Goal: Task Accomplishment & Management: Manage account settings

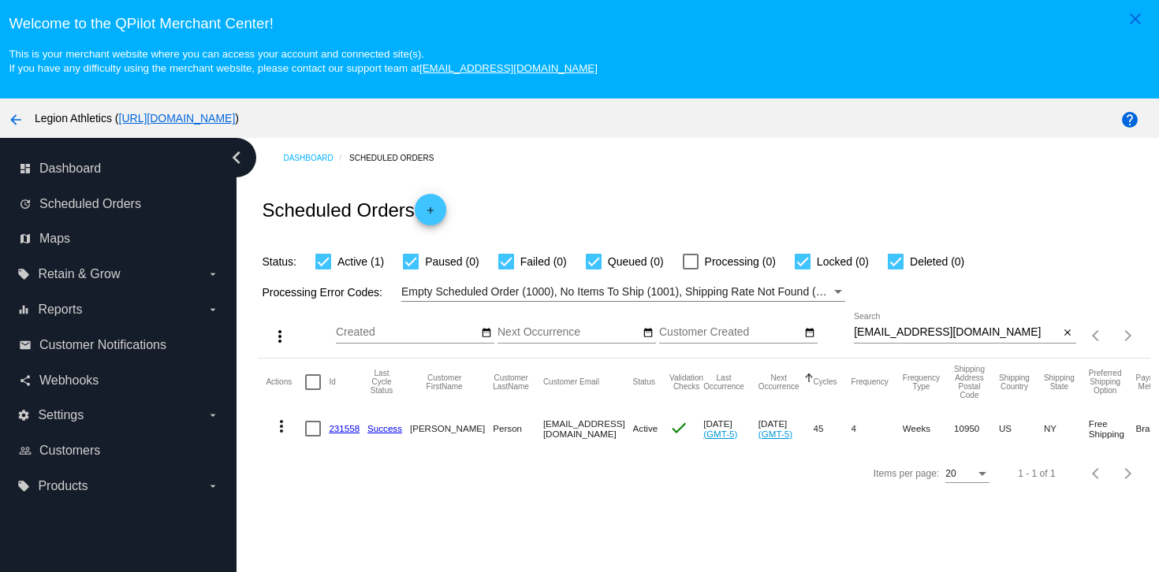
click at [895, 344] on div "[EMAIL_ADDRESS][DOMAIN_NAME] Search" at bounding box center [957, 328] width 206 height 31
click at [895, 343] on div "[EMAIL_ADDRESS][DOMAIN_NAME] Search" at bounding box center [957, 328] width 206 height 31
click at [893, 343] on div "[EMAIL_ADDRESS][DOMAIN_NAME] Search" at bounding box center [957, 328] width 206 height 31
click at [893, 333] on input "[EMAIL_ADDRESS][DOMAIN_NAME]" at bounding box center [957, 332] width 206 height 13
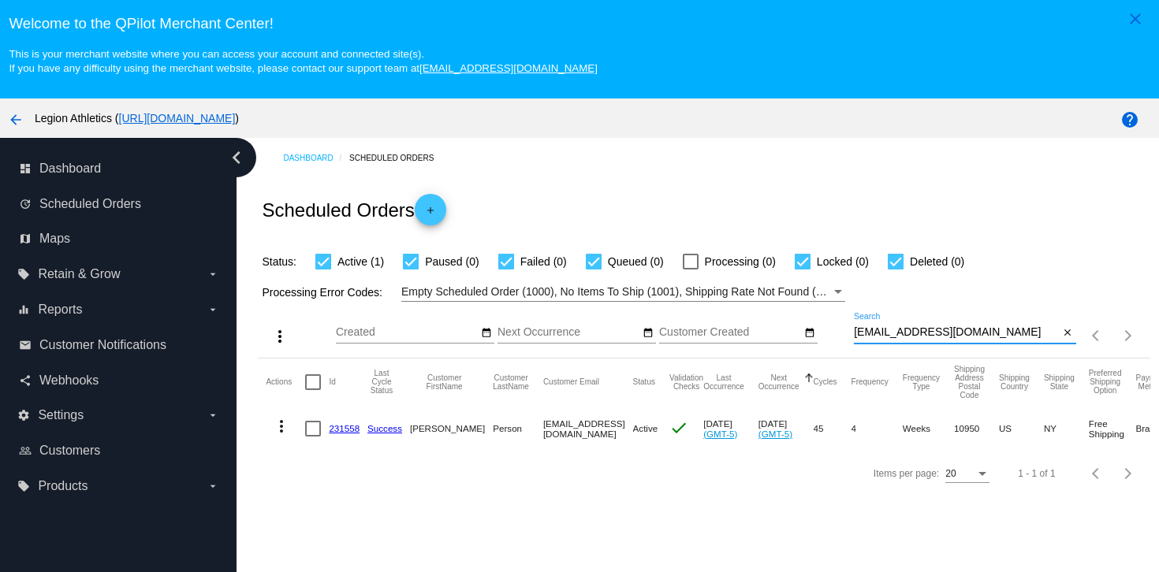
click at [893, 333] on input "[EMAIL_ADDRESS][DOMAIN_NAME]" at bounding box center [957, 332] width 206 height 13
paste input "wjgust"
type input "[EMAIL_ADDRESS][DOMAIN_NAME]"
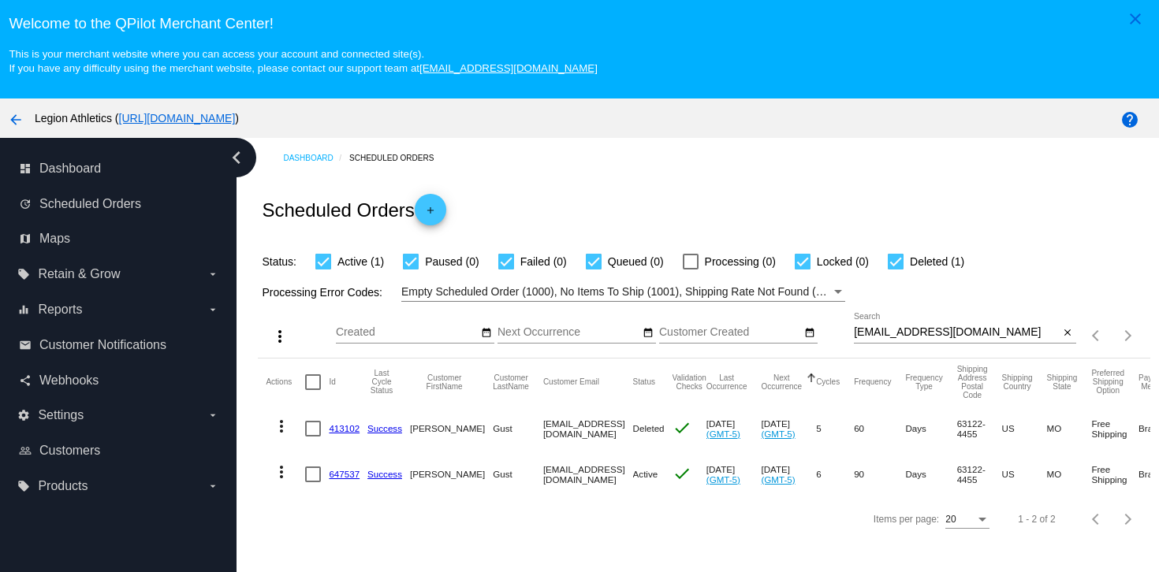
click at [345, 478] on link "647537" at bounding box center [344, 474] width 31 height 10
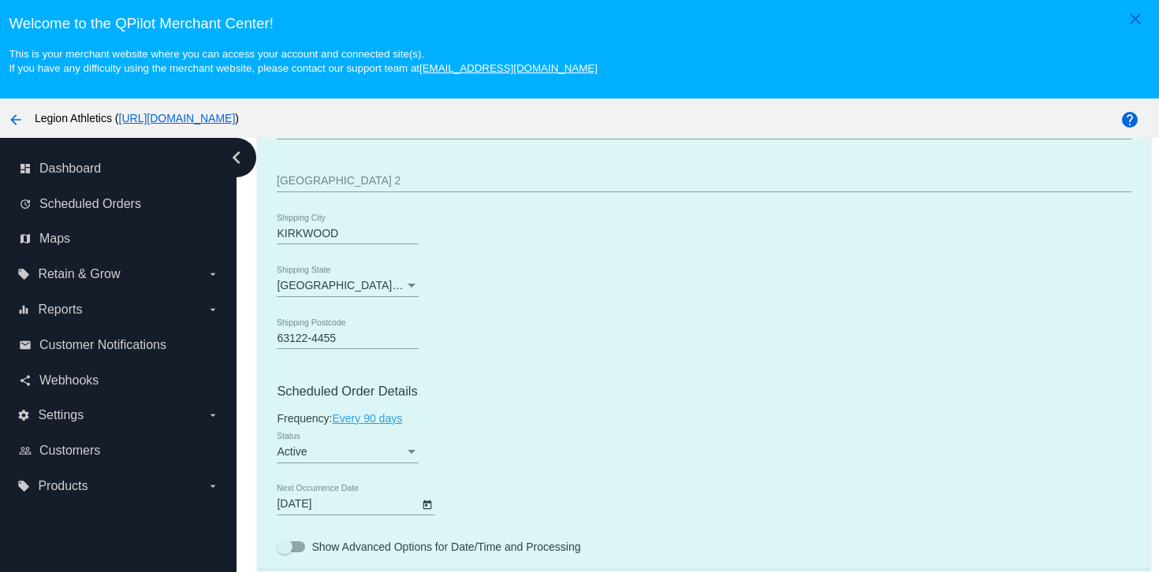
scroll to position [1049, 0]
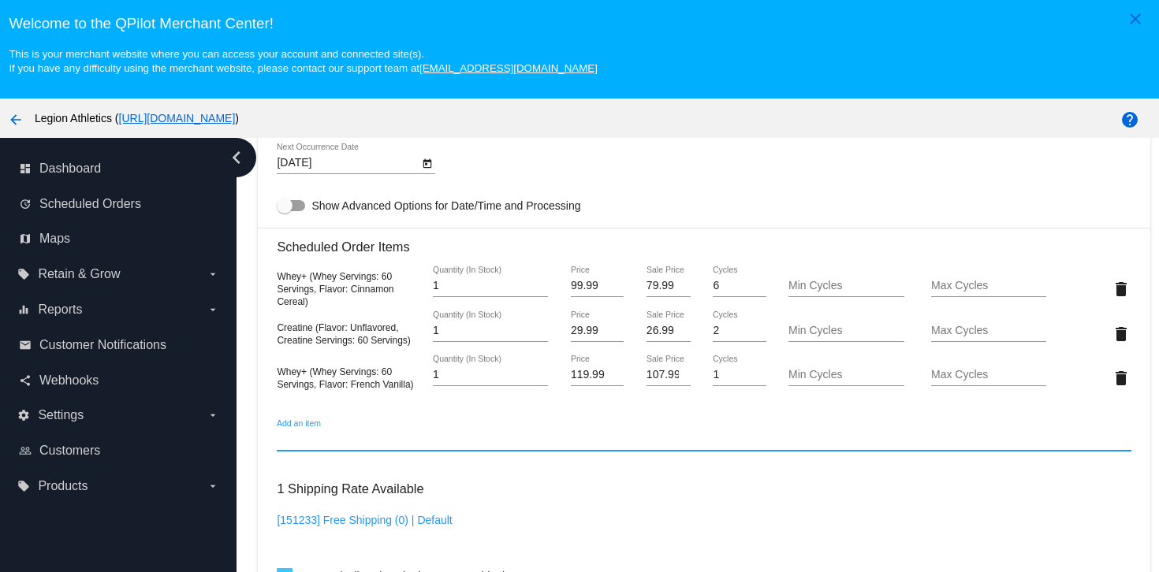
click at [418, 446] on input "Add an item" at bounding box center [704, 440] width 854 height 13
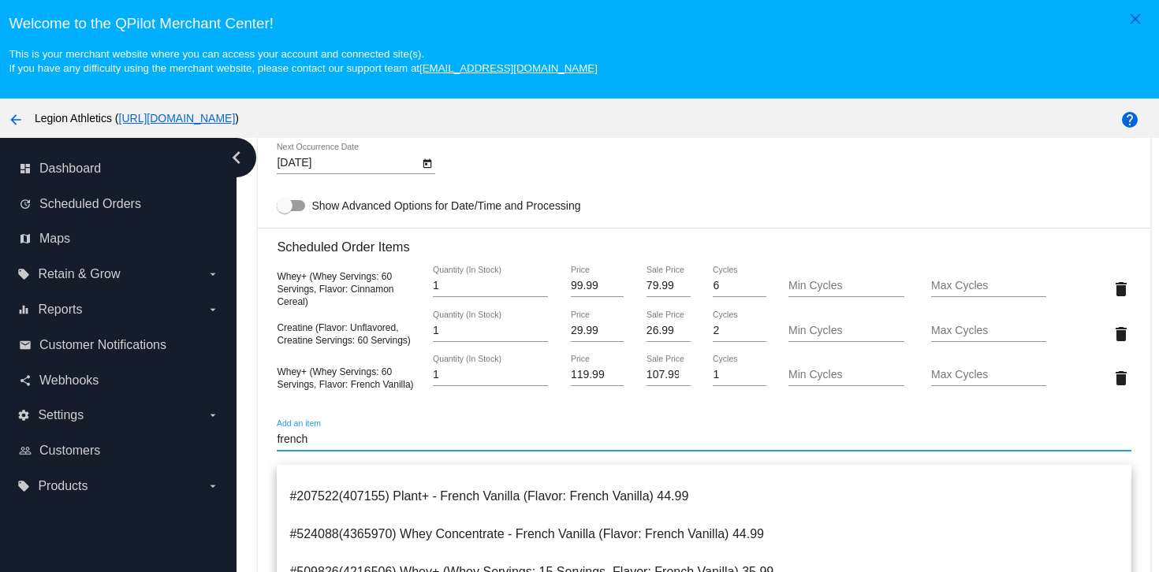
scroll to position [1193, 0]
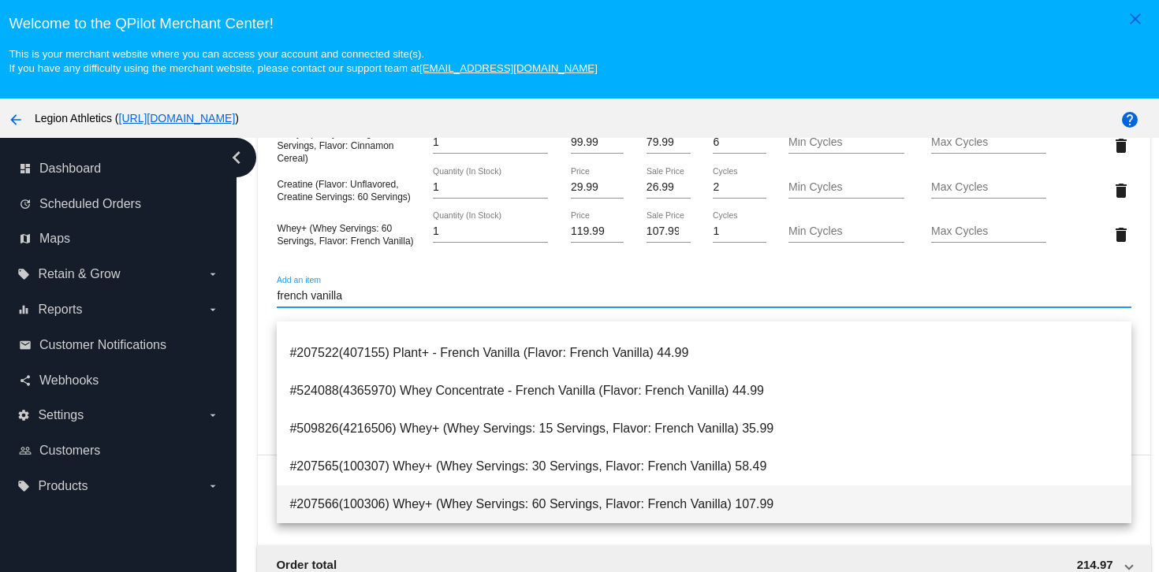
type input "french vanilla"
click at [524, 504] on span "#207566(100306) Whey+ (Whey Servings: 60 Servings, Flavor: French Vanilla) 107.…" at bounding box center [703, 505] width 828 height 38
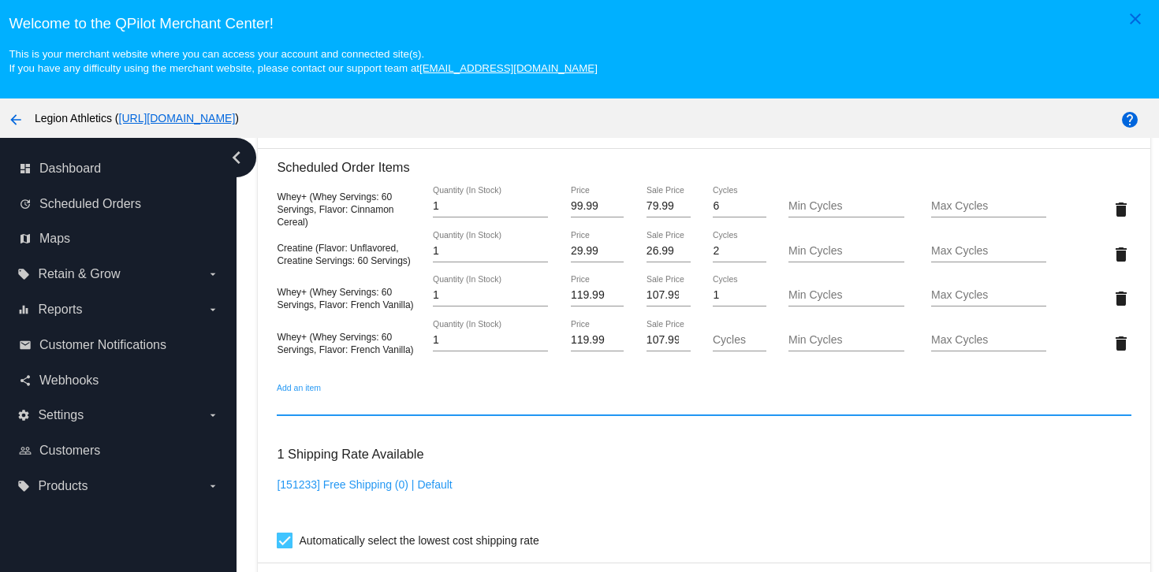
scroll to position [1126, 0]
click at [668, 349] on input "107.99" at bounding box center [668, 343] width 44 height 13
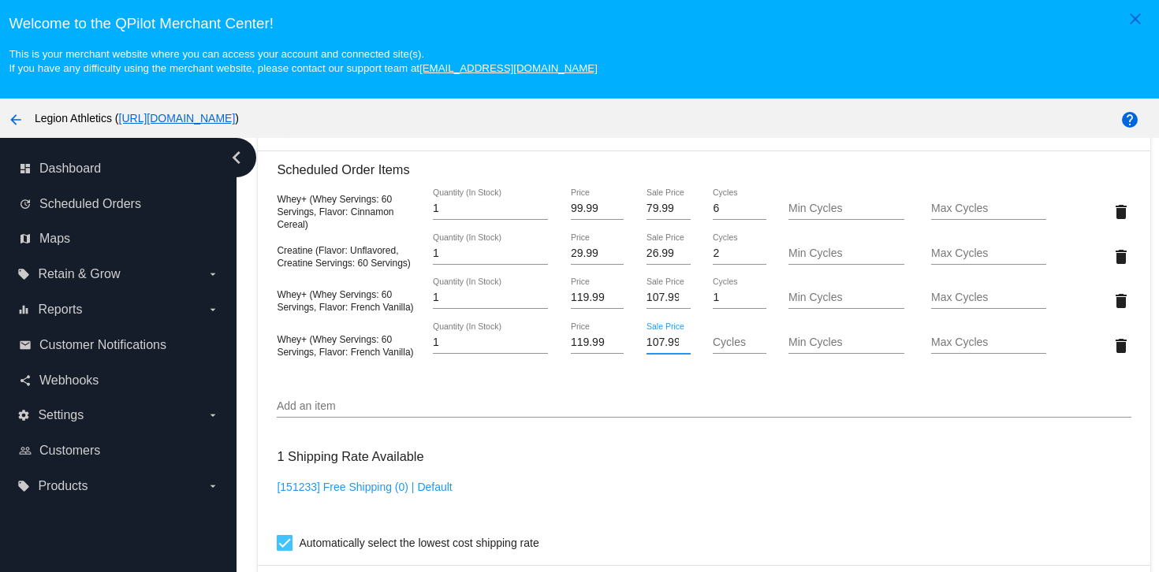
click at [668, 349] on input "107.99" at bounding box center [668, 343] width 44 height 13
type input "79.99"
click at [725, 482] on mat-card "Customer 1061123: [PERSON_NAME] [EMAIL_ADDRESS][DOMAIN_NAME] Customer Shipping …" at bounding box center [704, 242] width 892 height 1710
click at [1126, 218] on mat-icon "delete" at bounding box center [1120, 212] width 19 height 19
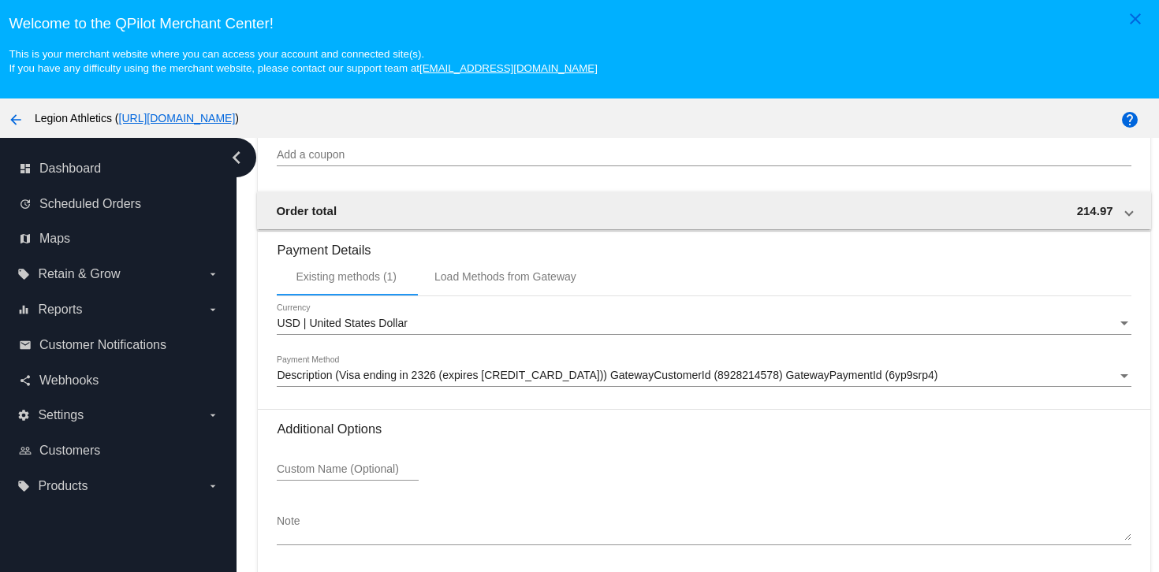
scroll to position [101, 0]
